Goal: Information Seeking & Learning: Learn about a topic

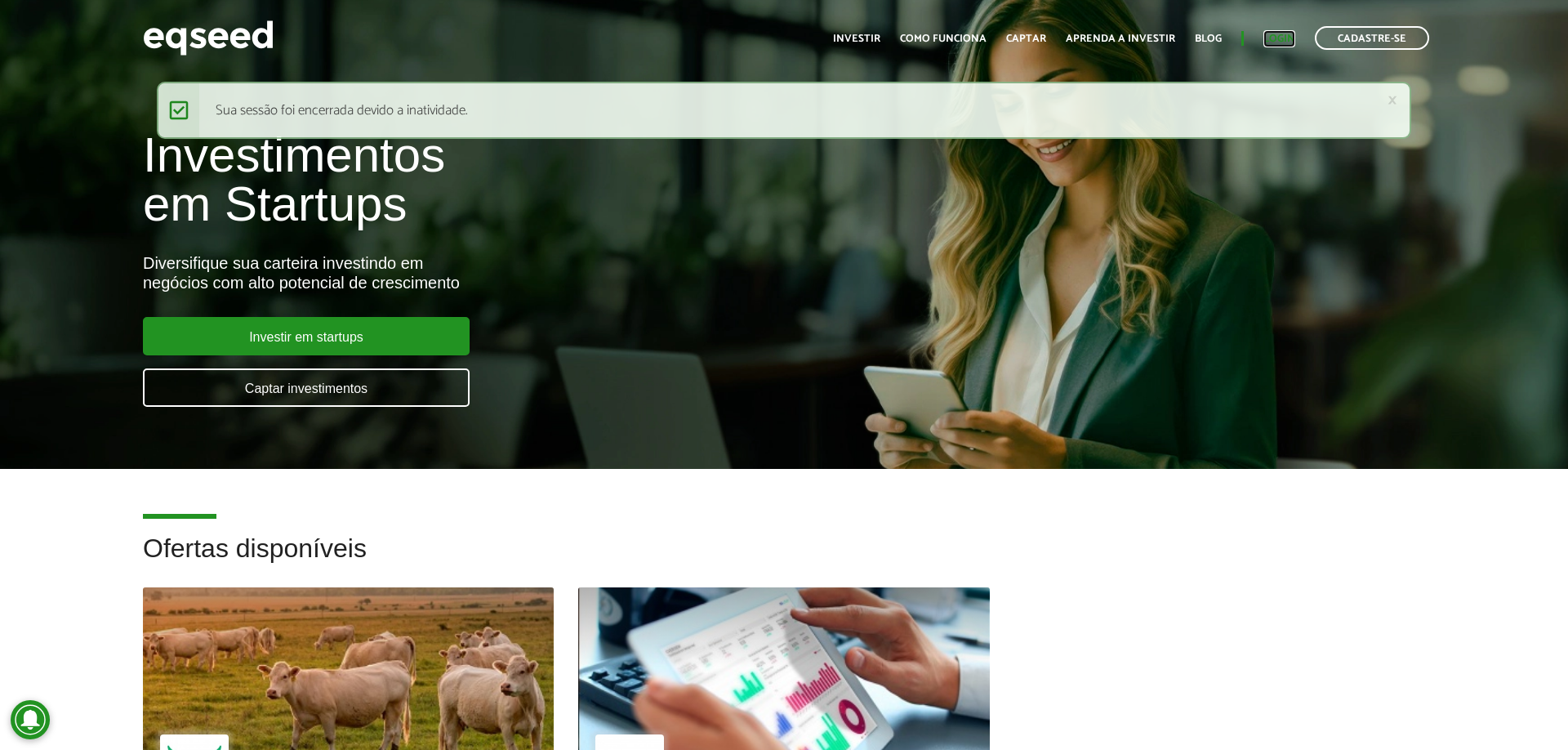
click at [1283, 39] on link "Login" at bounding box center [1279, 39] width 32 height 10
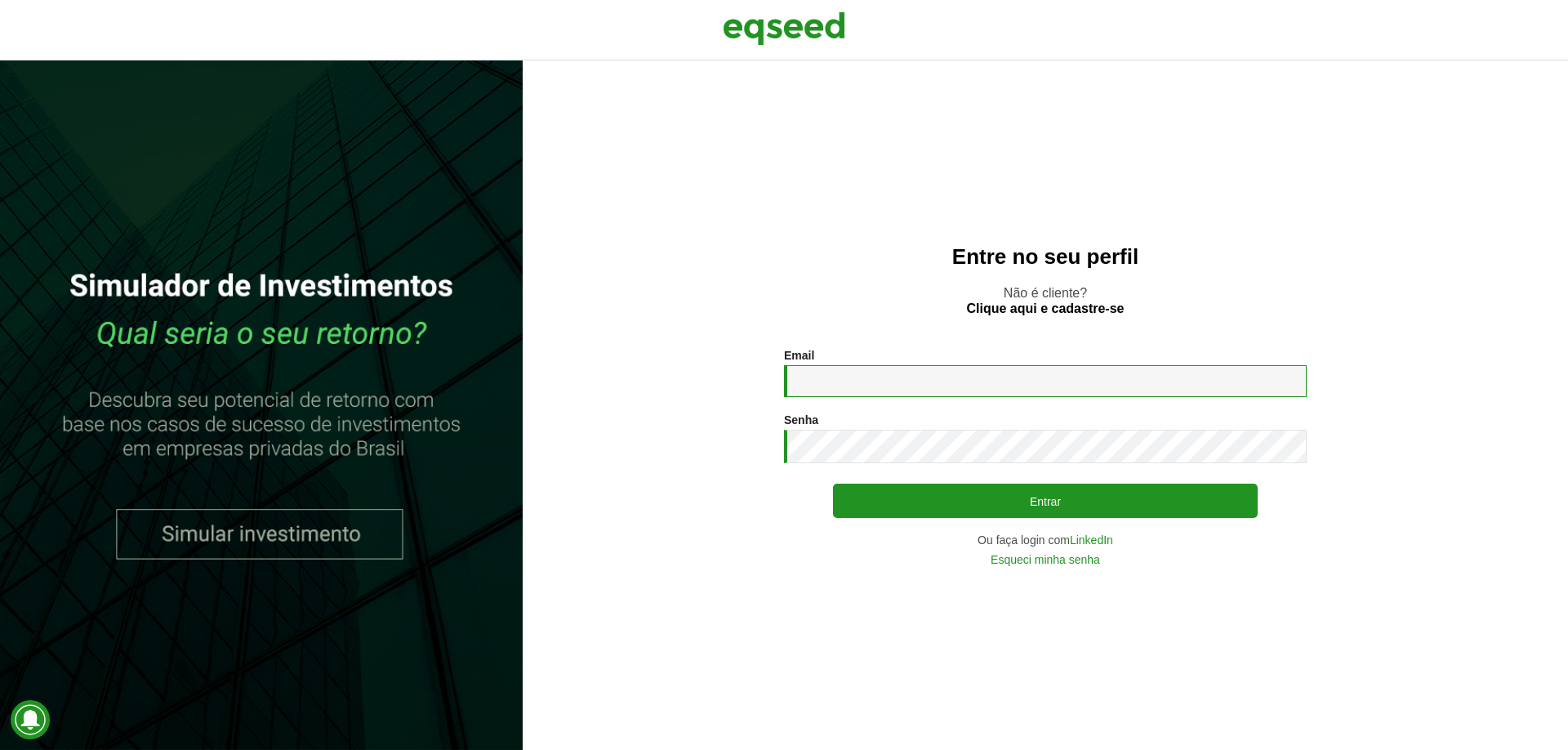
click at [934, 372] on input "Email *" at bounding box center [1046, 380] width 523 height 32
type input "**********"
click at [833, 483] on button "Entrar" at bounding box center [1046, 501] width 425 height 34
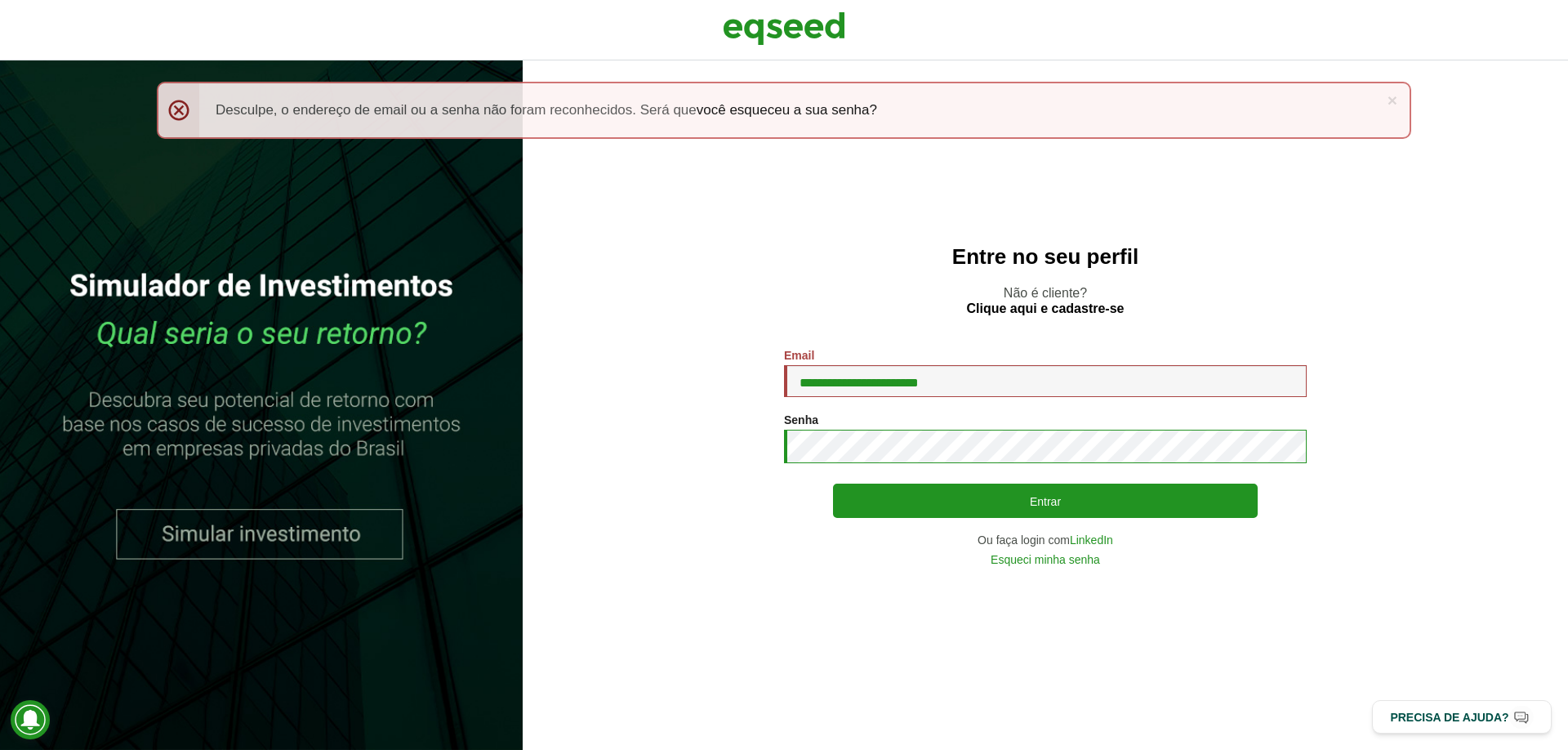
click at [833, 483] on button "Entrar" at bounding box center [1046, 501] width 425 height 34
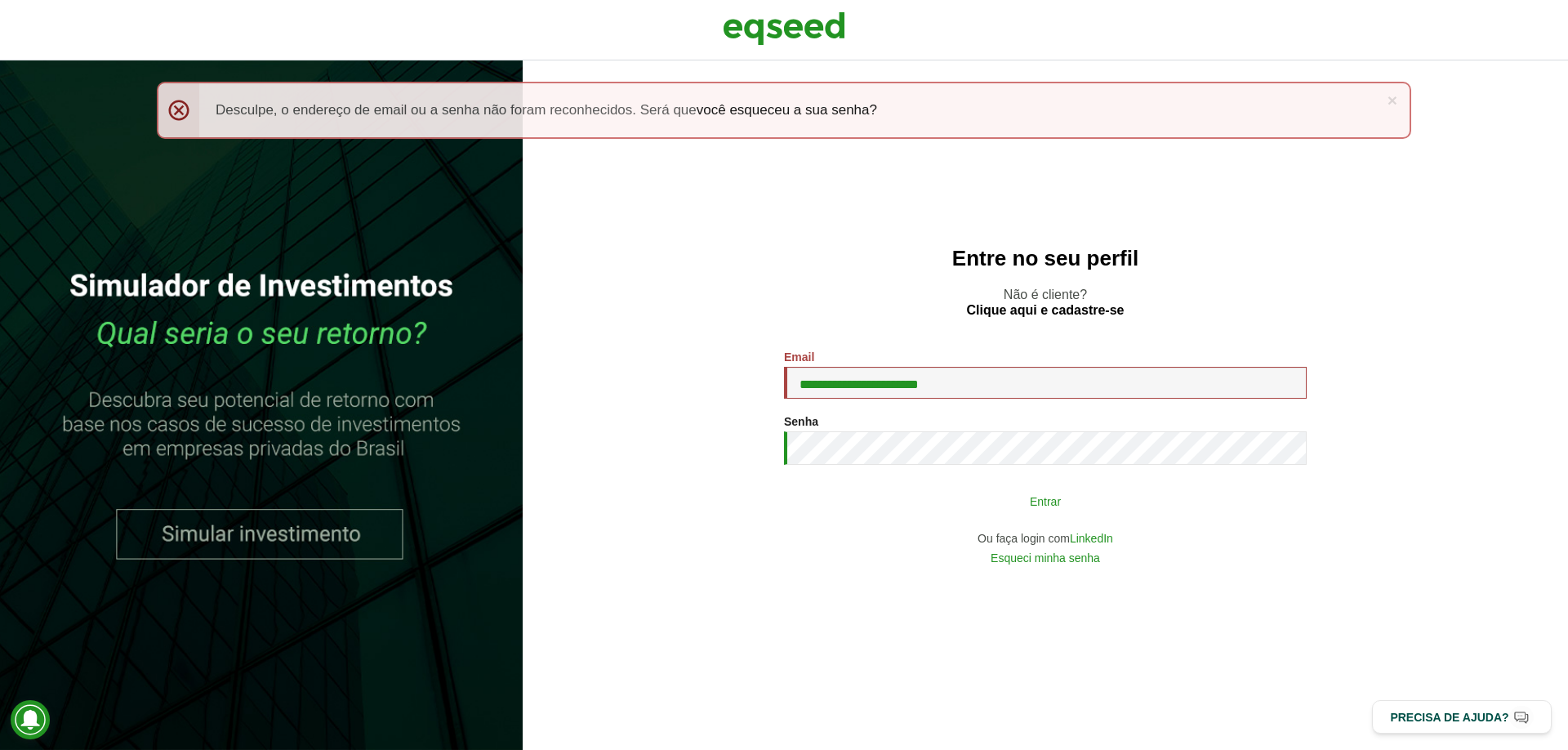
click at [954, 493] on button "Entrar" at bounding box center [1046, 501] width 425 height 31
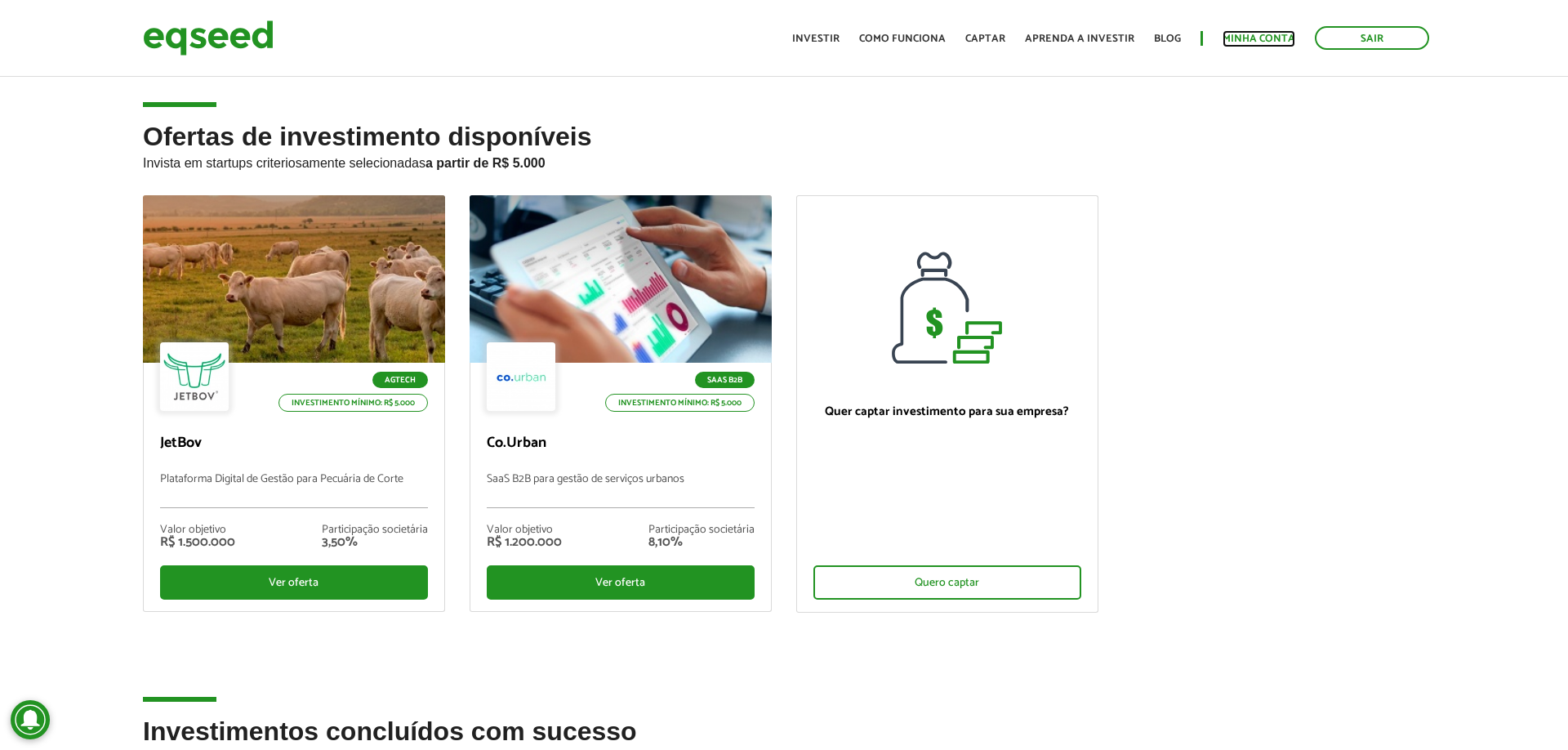
click at [1262, 35] on link "Minha conta" at bounding box center [1259, 39] width 73 height 10
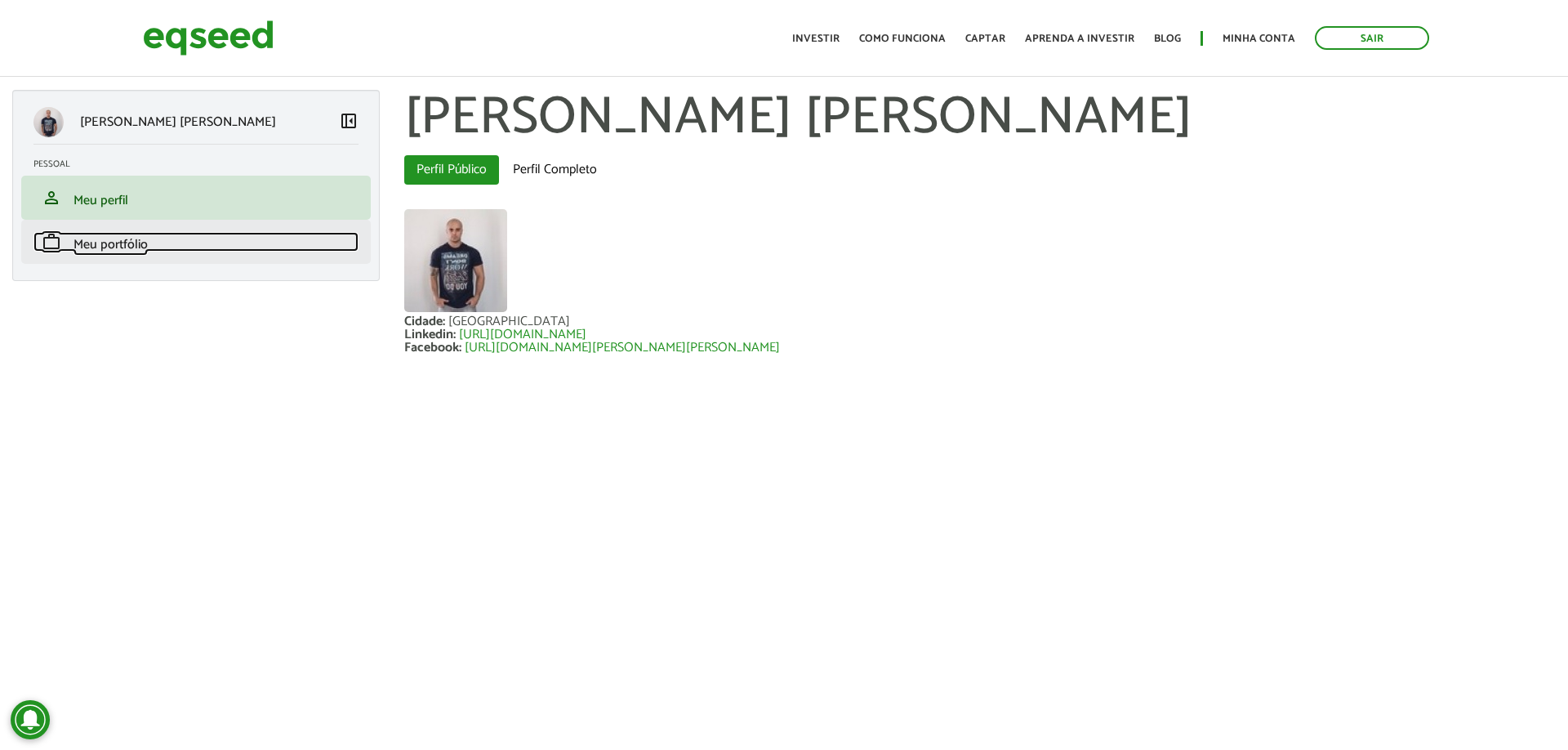
click at [80, 249] on span "Meu portfólio" at bounding box center [110, 245] width 74 height 22
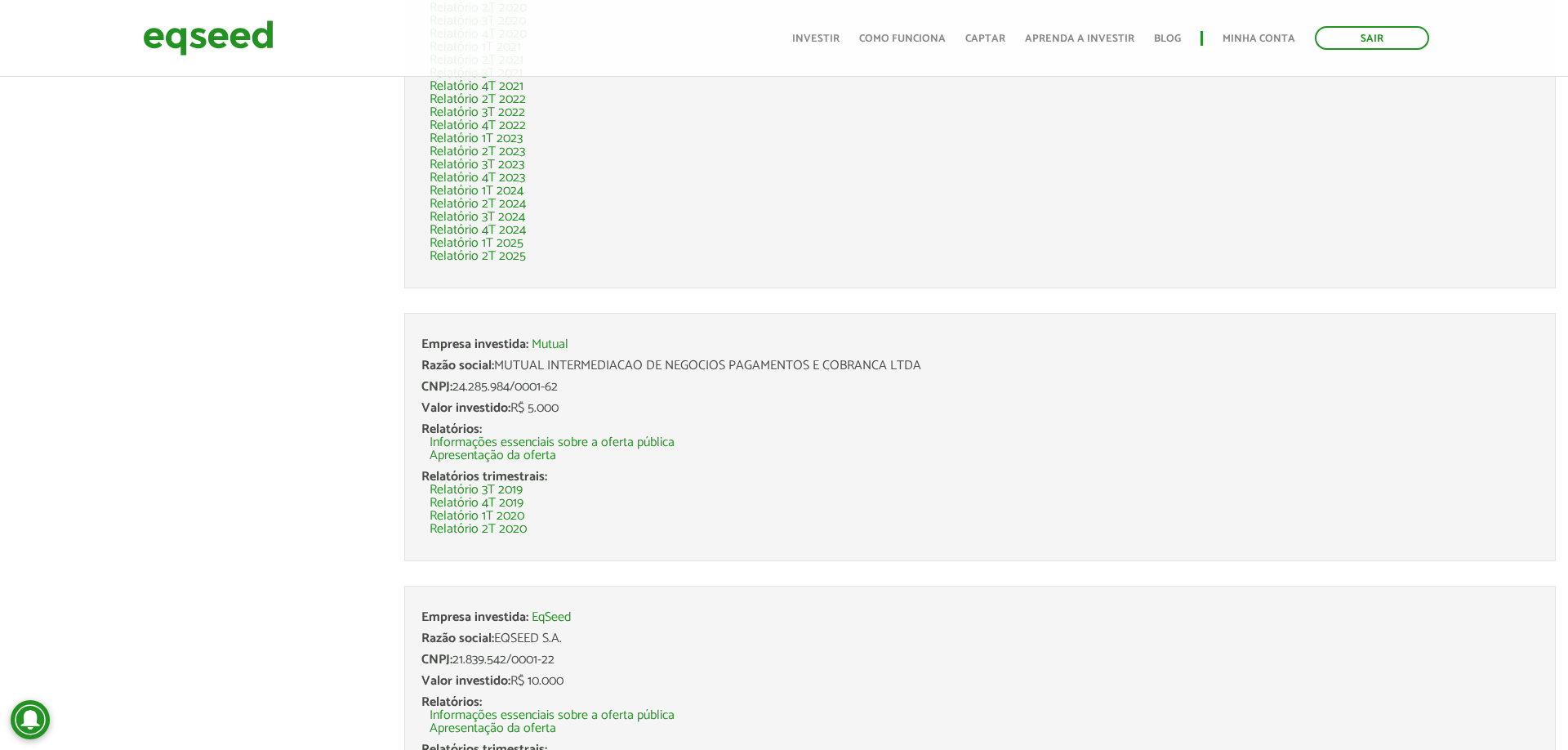
scroll to position [4518, 0]
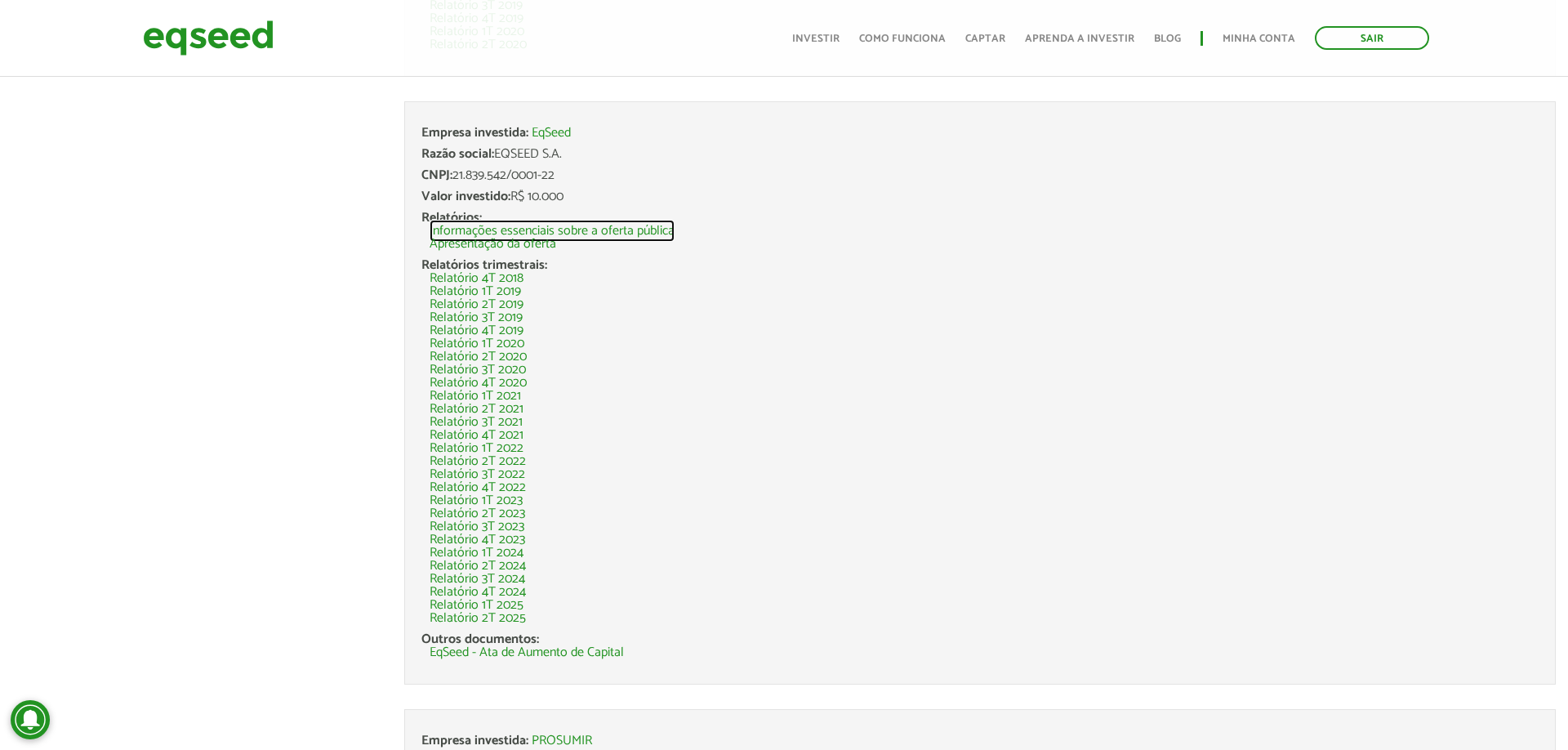
click at [568, 228] on link "Informações essenciais sobre a oferta pública" at bounding box center [552, 231] width 245 height 13
click at [544, 244] on link "Apresentação da oferta" at bounding box center [493, 243] width 126 height 13
click at [504, 280] on link "Relatório 4T 2018" at bounding box center [477, 278] width 94 height 13
click at [514, 619] on link "Relatório 2T 2025" at bounding box center [478, 618] width 96 height 13
